Goal: Task Accomplishment & Management: Manage account settings

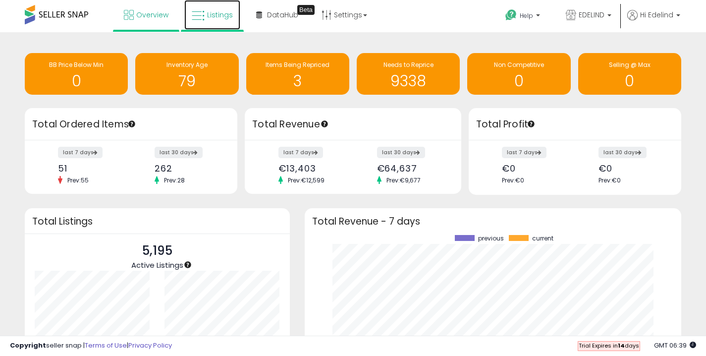
click at [201, 13] on icon at bounding box center [198, 15] width 13 height 13
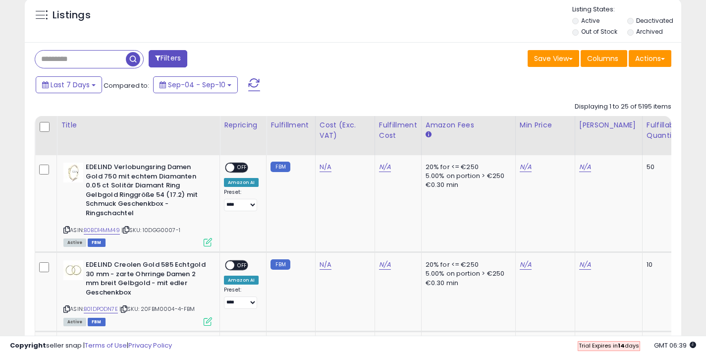
scroll to position [339, 0]
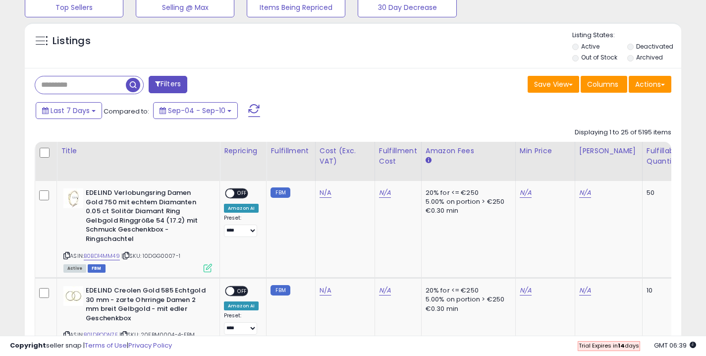
click at [93, 87] on input "text" at bounding box center [80, 84] width 91 height 17
paste input "**********"
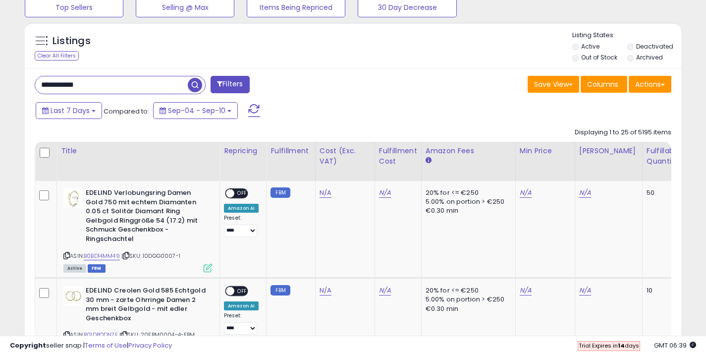
type input "**********"
click at [193, 84] on span "button" at bounding box center [195, 85] width 14 height 14
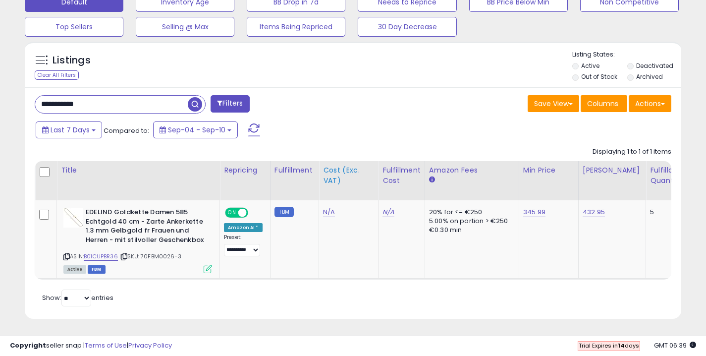
scroll to position [203, 380]
click at [249, 244] on select "**********" at bounding box center [242, 250] width 36 height 12
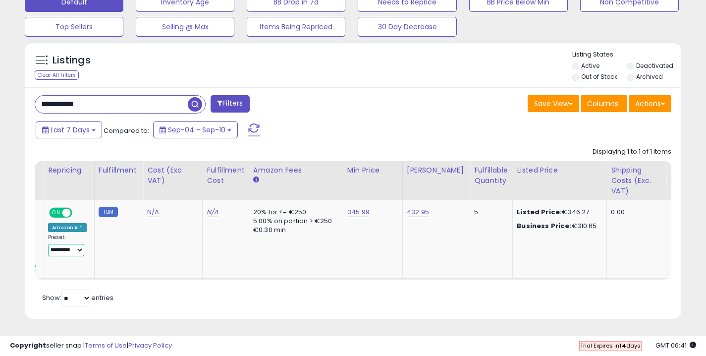
scroll to position [0, 157]
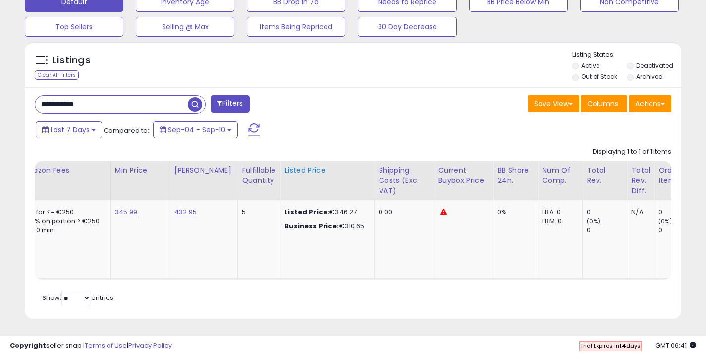
click at [300, 165] on div "Listed Price" at bounding box center [327, 170] width 86 height 10
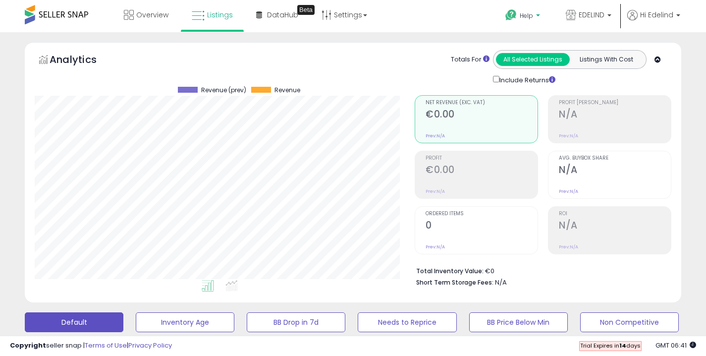
click at [538, 17] on b at bounding box center [538, 17] width 4 height 7
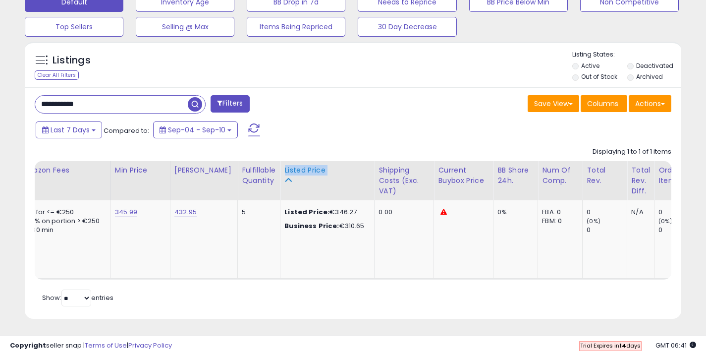
drag, startPoint x: 324, startPoint y: 165, endPoint x: 270, endPoint y: 167, distance: 54.0
click at [280, 167] on th "Listed Price" at bounding box center [327, 180] width 94 height 39
copy div "Listed Price"
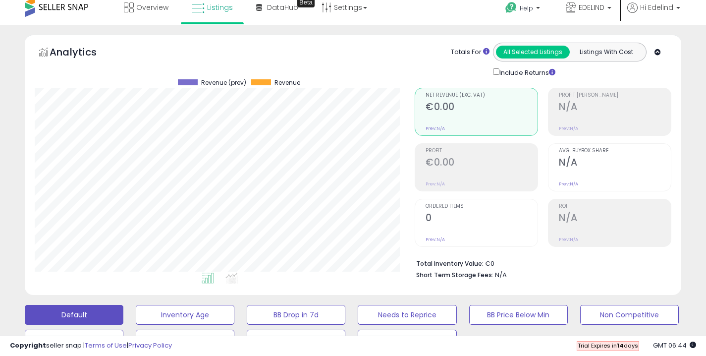
scroll to position [0, 0]
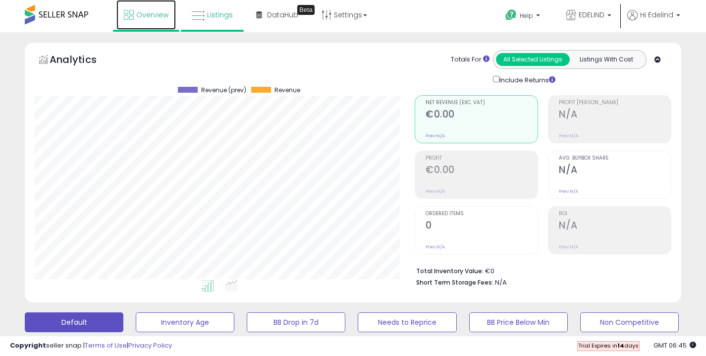
click at [147, 17] on span "Overview" at bounding box center [152, 15] width 32 height 10
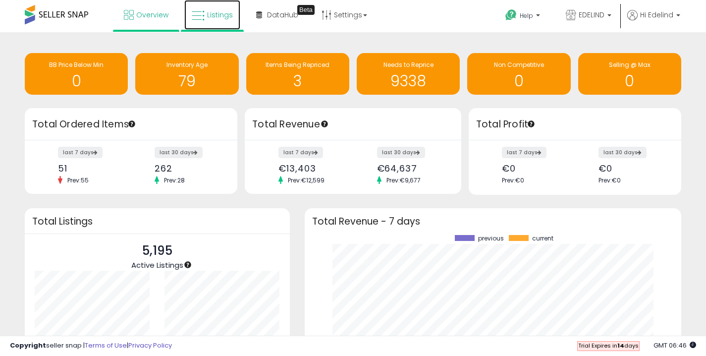
click at [227, 16] on span "Listings" at bounding box center [220, 15] width 26 height 10
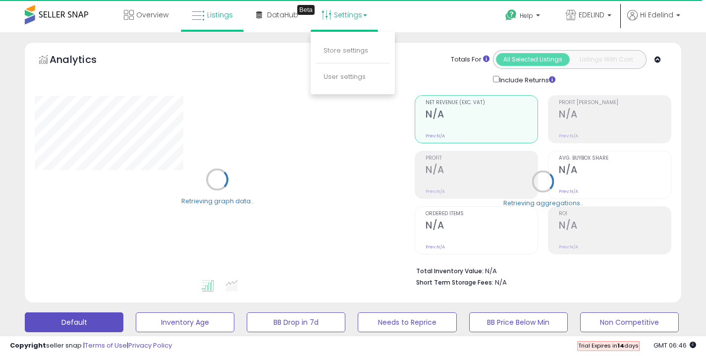
click at [412, 45] on div "Analytics Totals For All Selected Listings Listings With Cost Include Returns" at bounding box center [353, 172] width 656 height 260
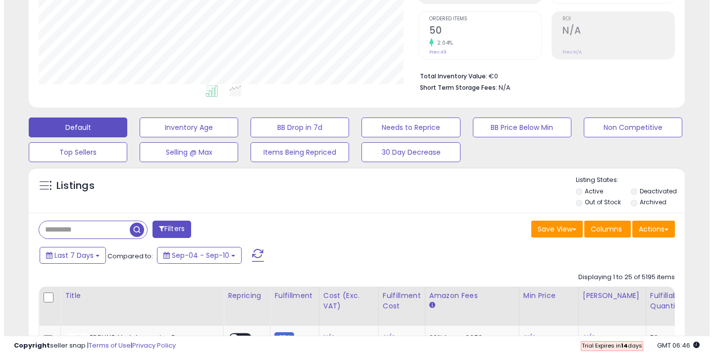
scroll to position [195, 0]
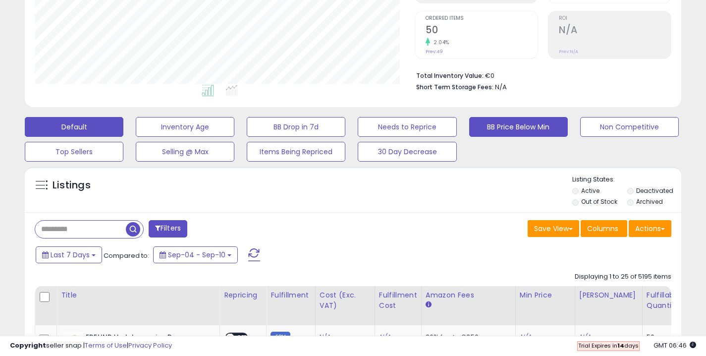
click at [487, 122] on button "BB Price Below Min" at bounding box center [518, 127] width 99 height 20
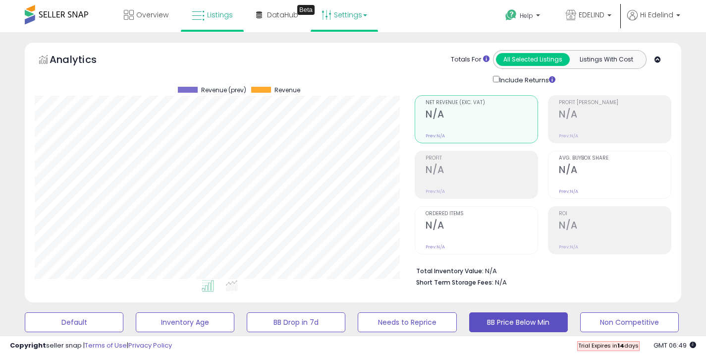
click at [361, 20] on link "Settings" at bounding box center [344, 15] width 60 height 30
click at [345, 50] on link "Store settings" at bounding box center [346, 50] width 45 height 9
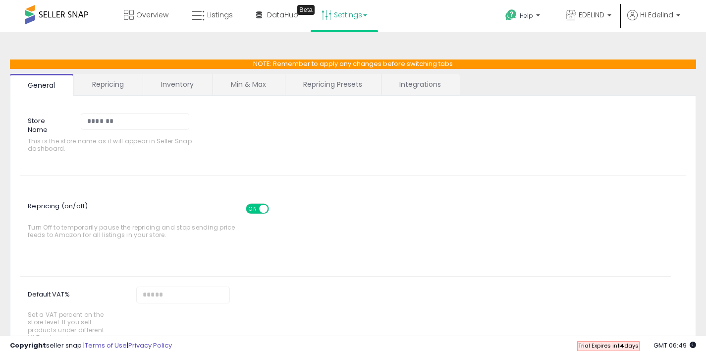
click at [119, 89] on link "Repricing" at bounding box center [107, 84] width 67 height 21
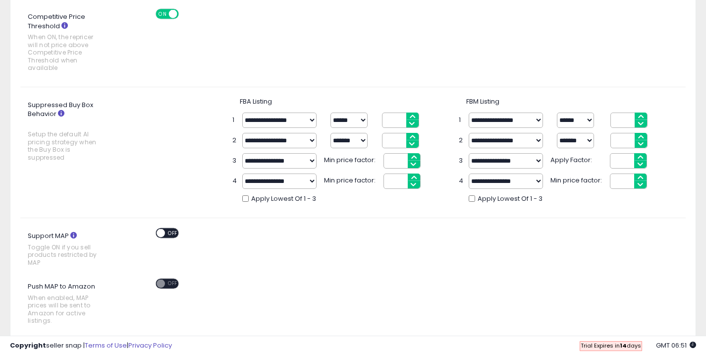
scroll to position [315, 0]
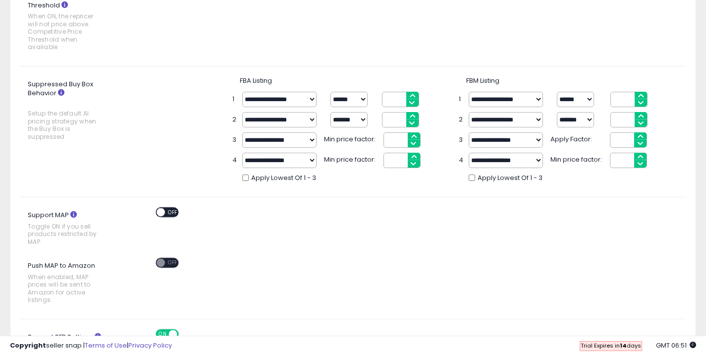
click at [525, 97] on select "**********" at bounding box center [506, 99] width 74 height 15
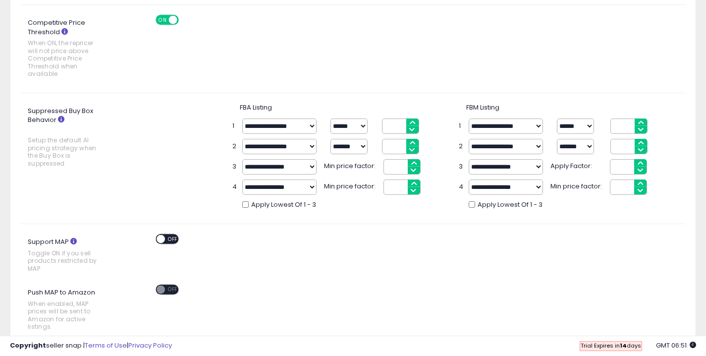
scroll to position [286, 0]
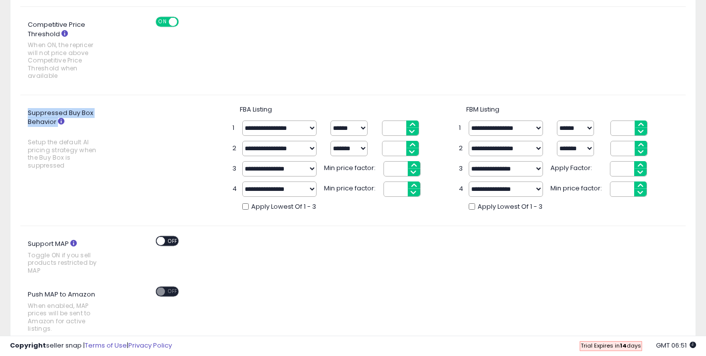
drag, startPoint x: 27, startPoint y: 111, endPoint x: 90, endPoint y: 120, distance: 63.5
click at [90, 120] on label "Suppressed Buy Box Behavior Setup the default AI pricing strategy when the Buy …" at bounding box center [69, 139] width 99 height 69
copy label "Suppressed Buy Box Behavior"
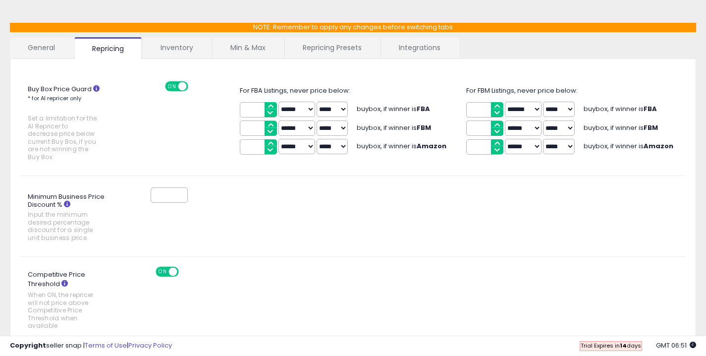
scroll to position [0, 0]
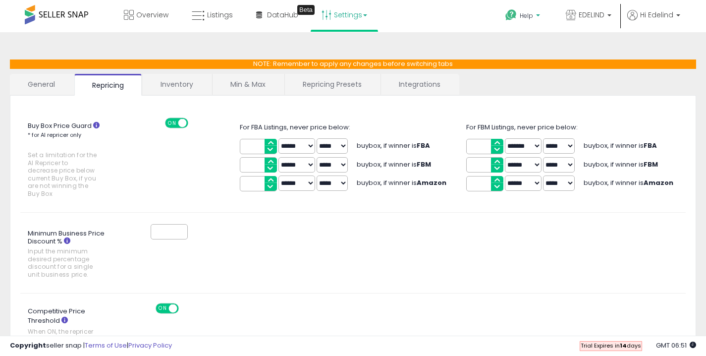
click at [515, 19] on icon at bounding box center [511, 15] width 12 height 12
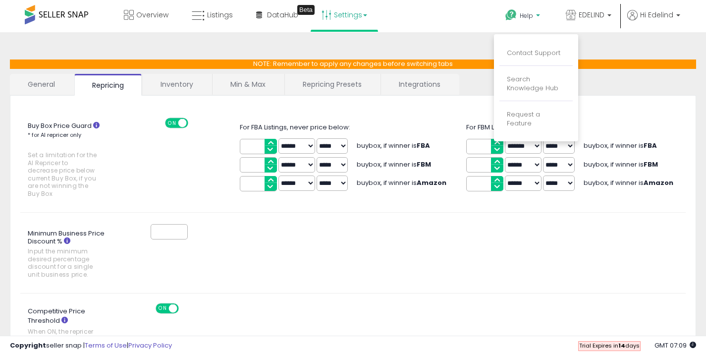
click at [45, 87] on link "General" at bounding box center [41, 84] width 63 height 21
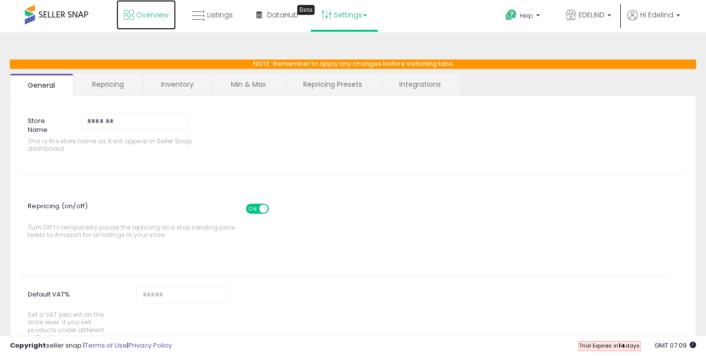
drag, startPoint x: 134, startPoint y: 8, endPoint x: 153, endPoint y: 68, distance: 62.8
click at [134, 8] on link "Overview" at bounding box center [145, 15] width 59 height 30
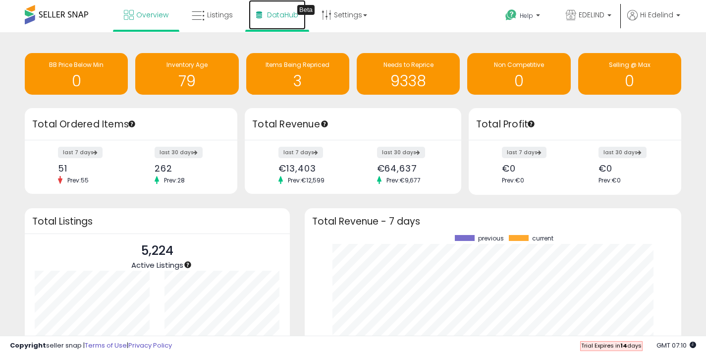
click at [271, 16] on span "DataHub" at bounding box center [282, 15] width 31 height 10
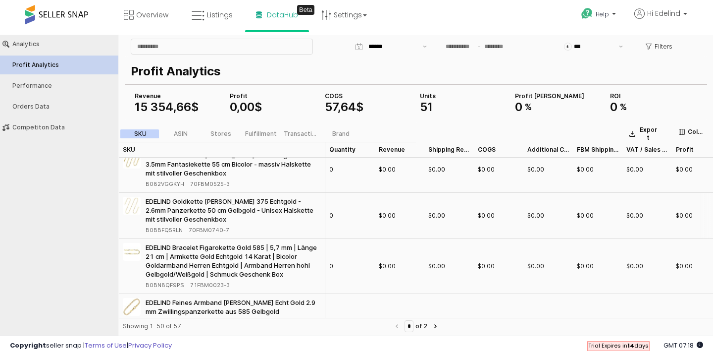
scroll to position [2267, 0]
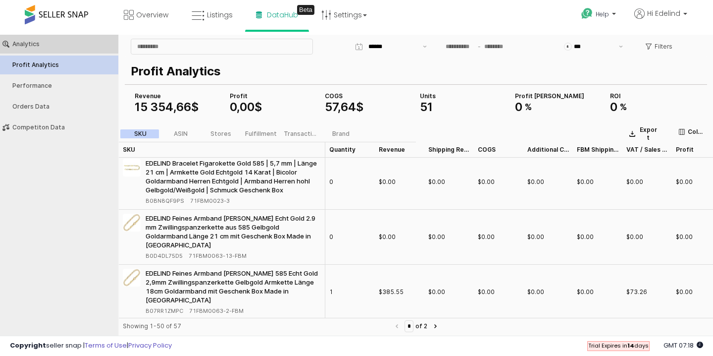
click at [46, 42] on div "Analytics" at bounding box center [64, 44] width 104 height 7
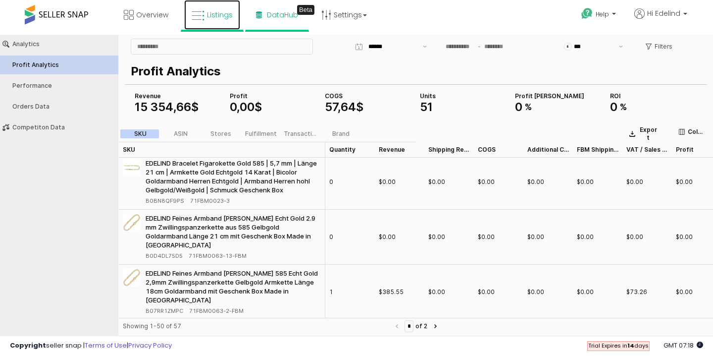
click at [200, 19] on icon at bounding box center [198, 15] width 13 height 13
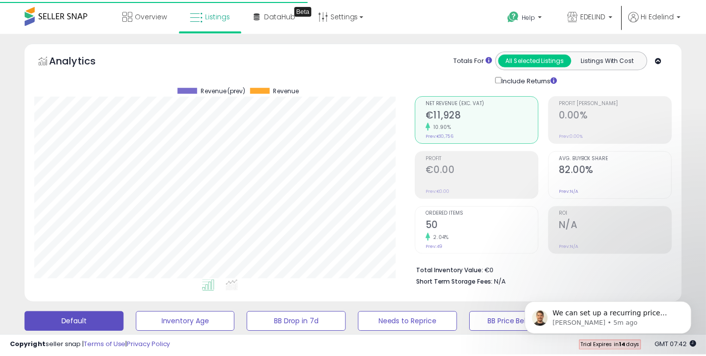
scroll to position [495220, 495043]
